Goal: Use online tool/utility: Utilize a website feature to perform a specific function

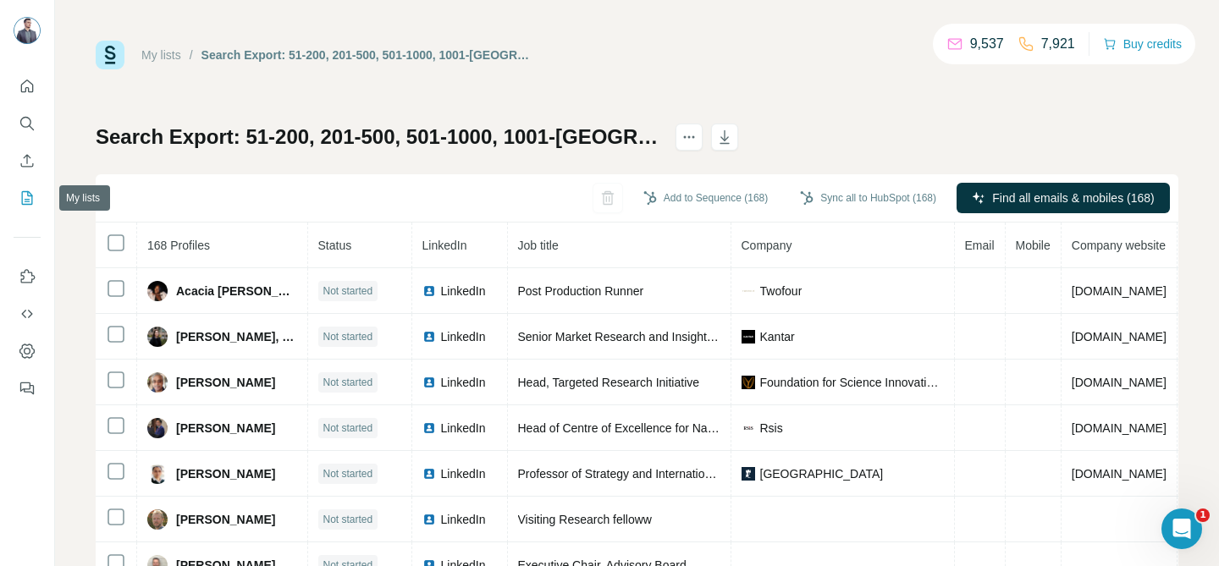
click at [27, 189] on button "My lists" at bounding box center [27, 198] width 27 height 30
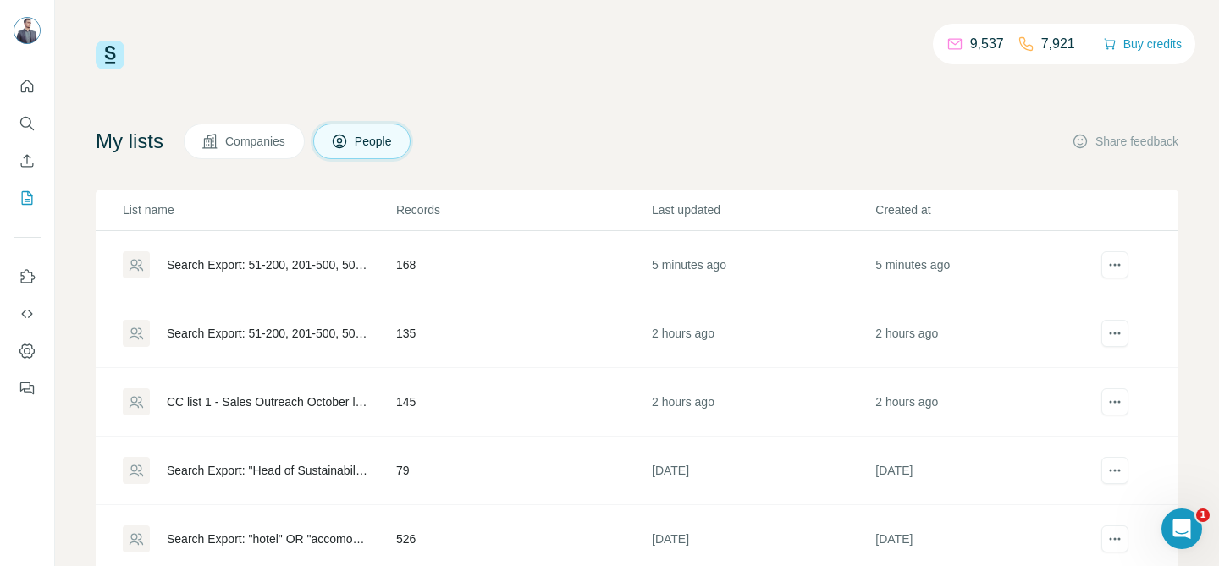
click at [297, 257] on div "Search Export: 51-200, 201-500, 501-1000, 1001-[GEOGRAPHIC_DATA], Chief Researc…" at bounding box center [267, 265] width 201 height 17
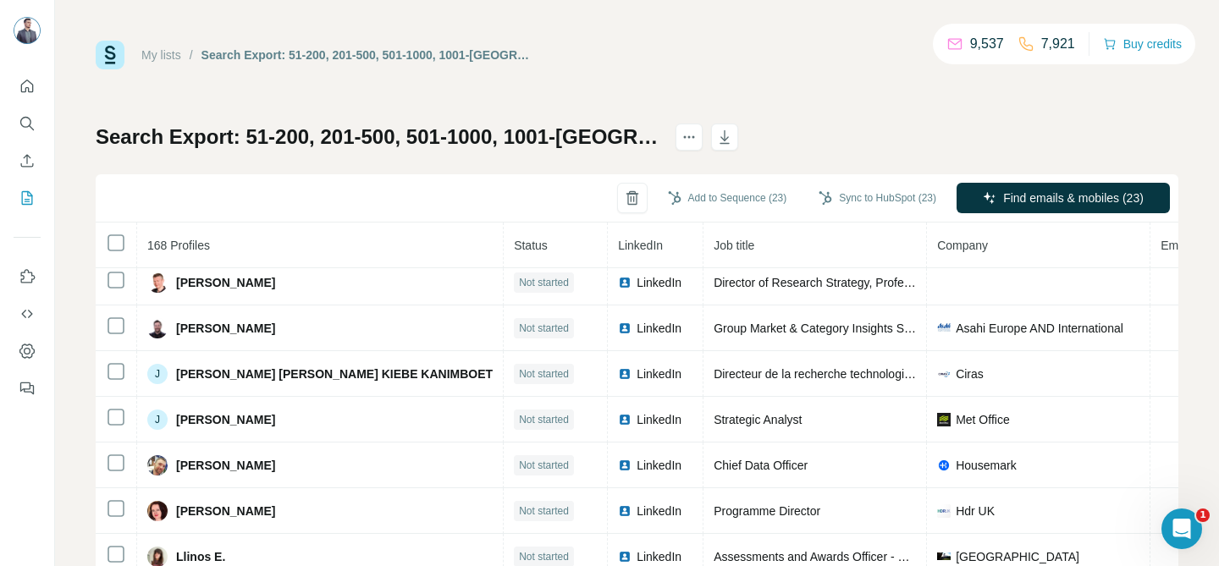
scroll to position [3573, 0]
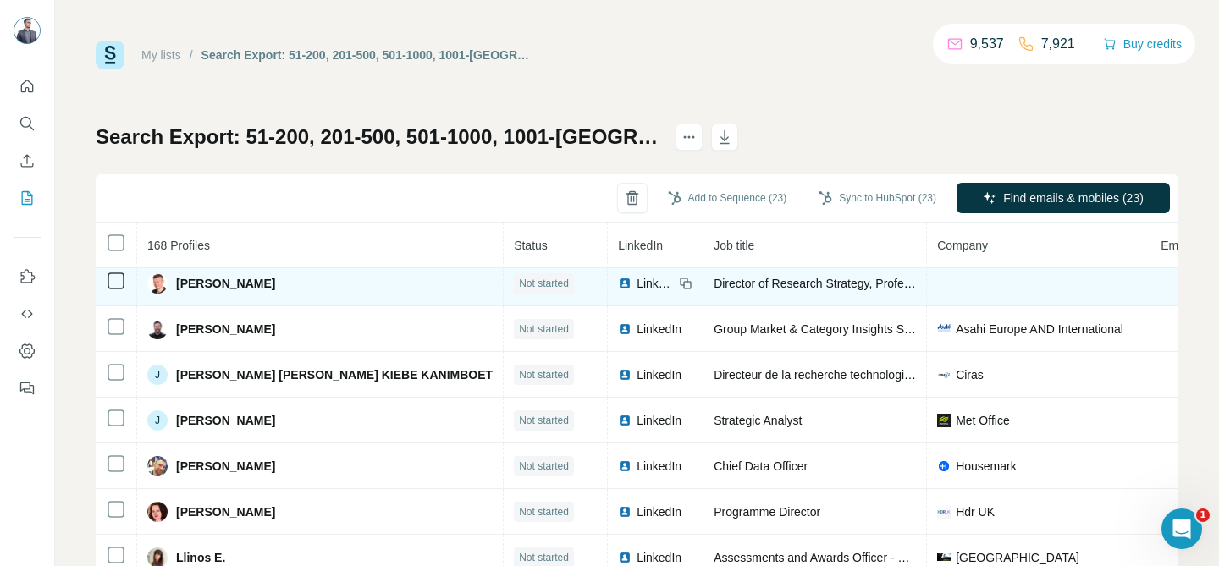
click at [113, 290] on icon at bounding box center [116, 281] width 20 height 20
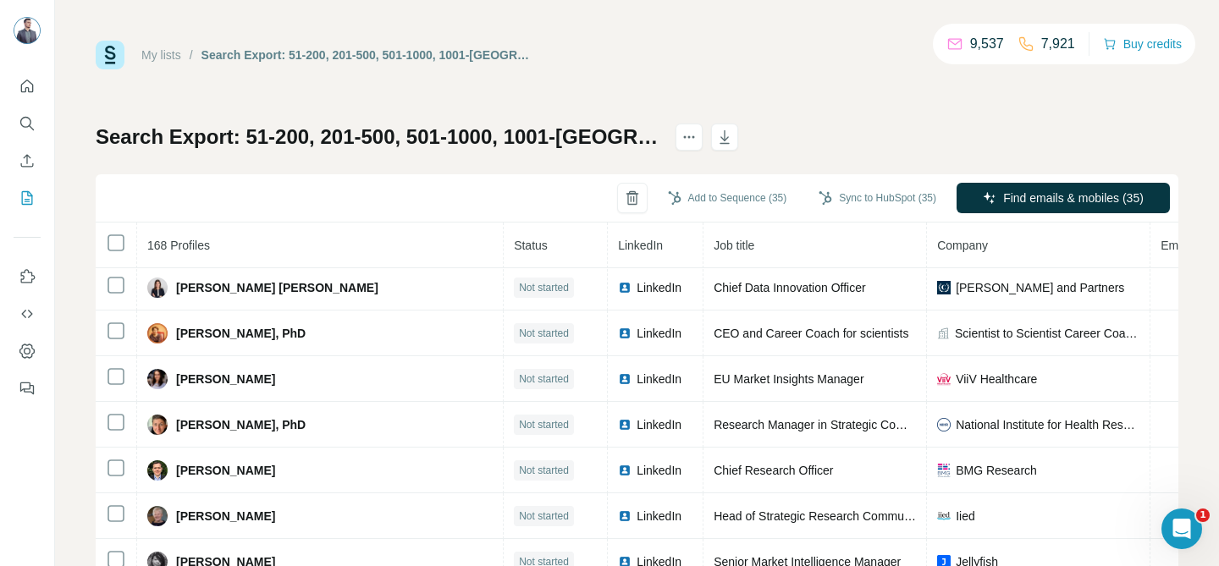
scroll to position [4850, 0]
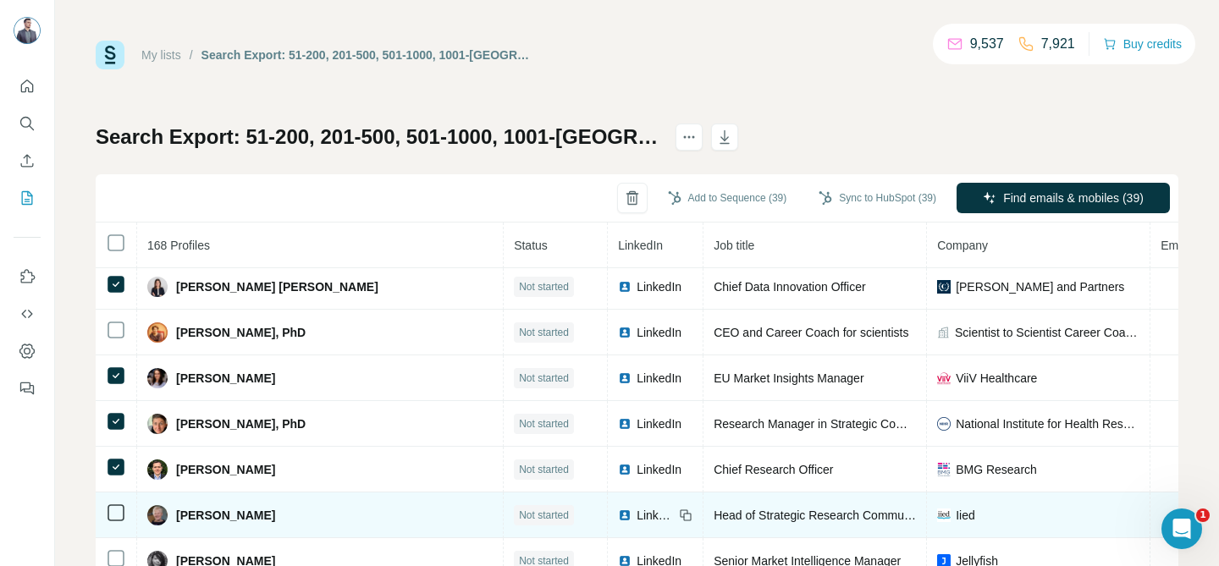
click at [112, 499] on td at bounding box center [116, 516] width 41 height 46
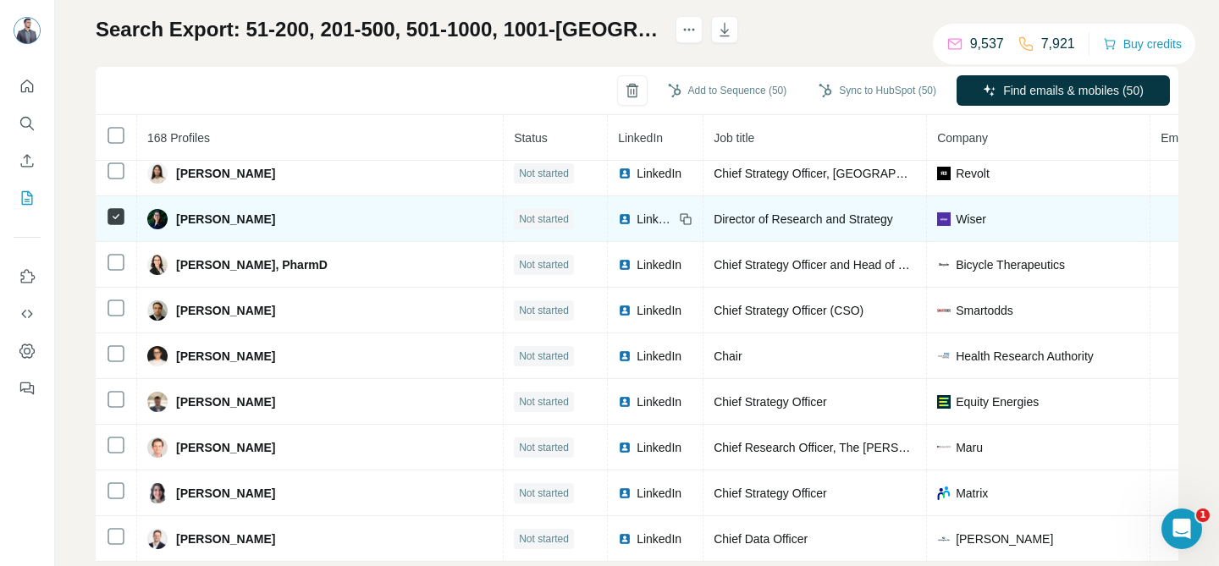
scroll to position [144, 0]
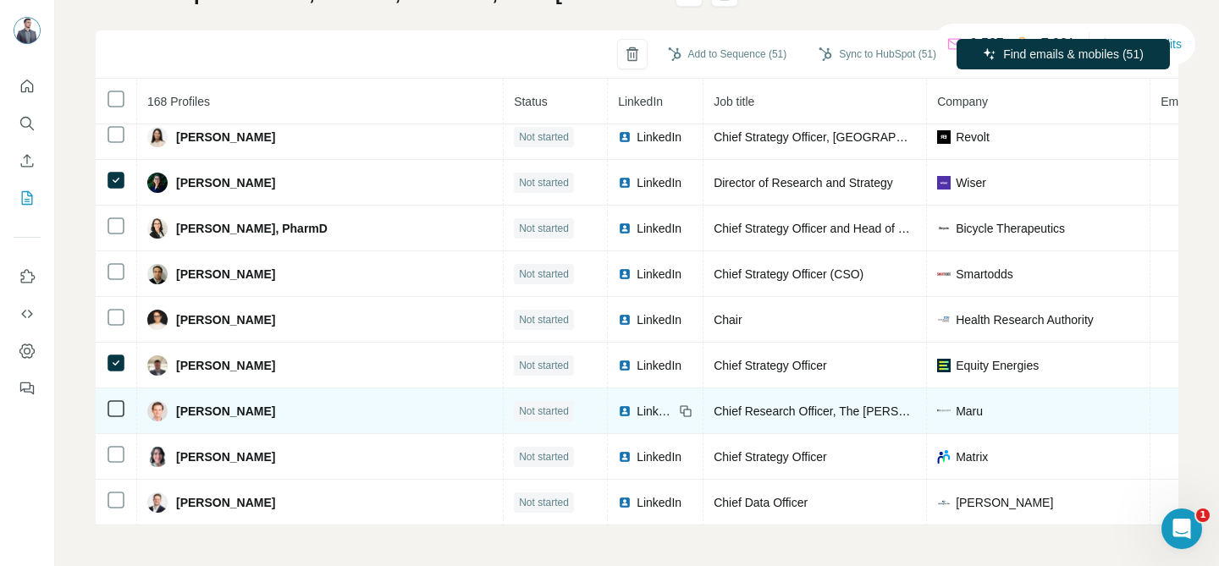
click at [116, 408] on icon at bounding box center [116, 409] width 20 height 20
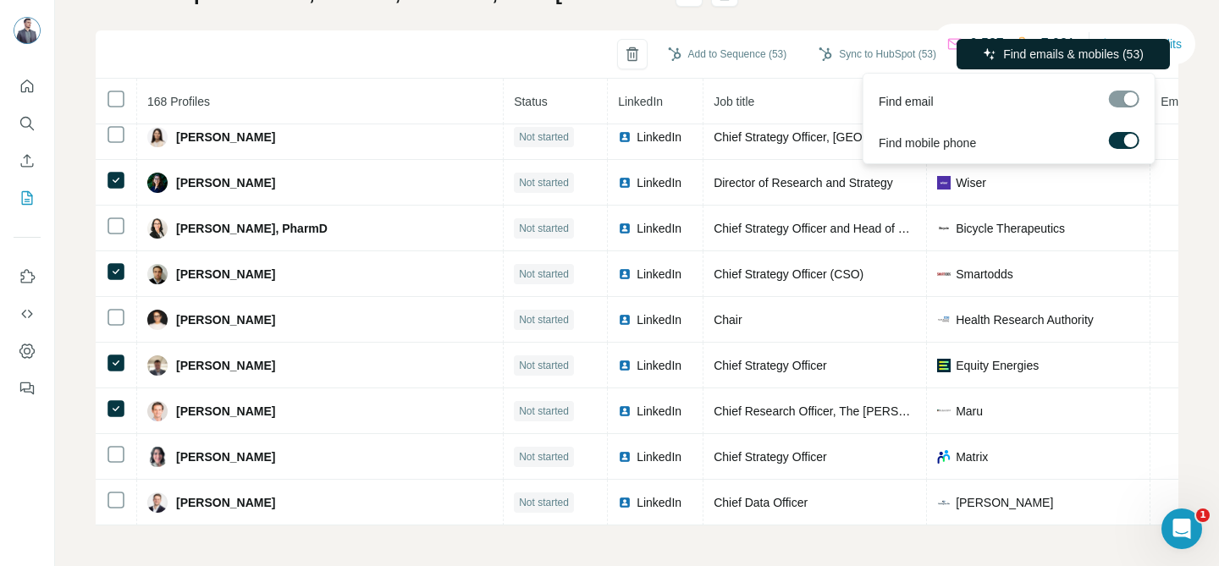
click at [984, 58] on button "Find emails & mobiles (53)" at bounding box center [1063, 54] width 213 height 30
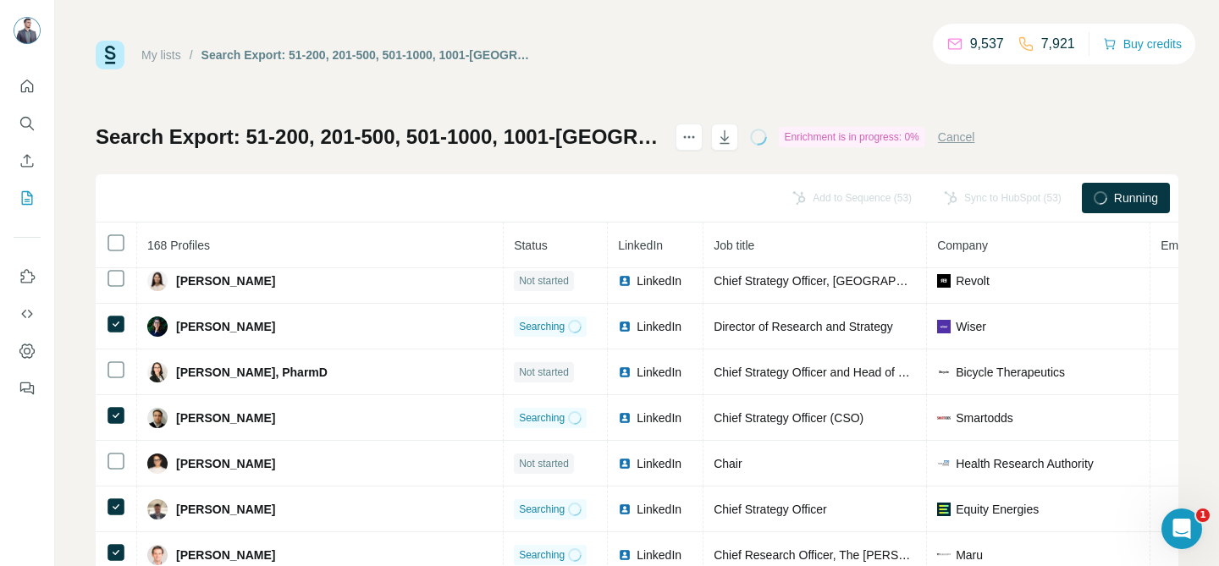
scroll to position [7279, 0]
